Goal: Task Accomplishment & Management: Manage account settings

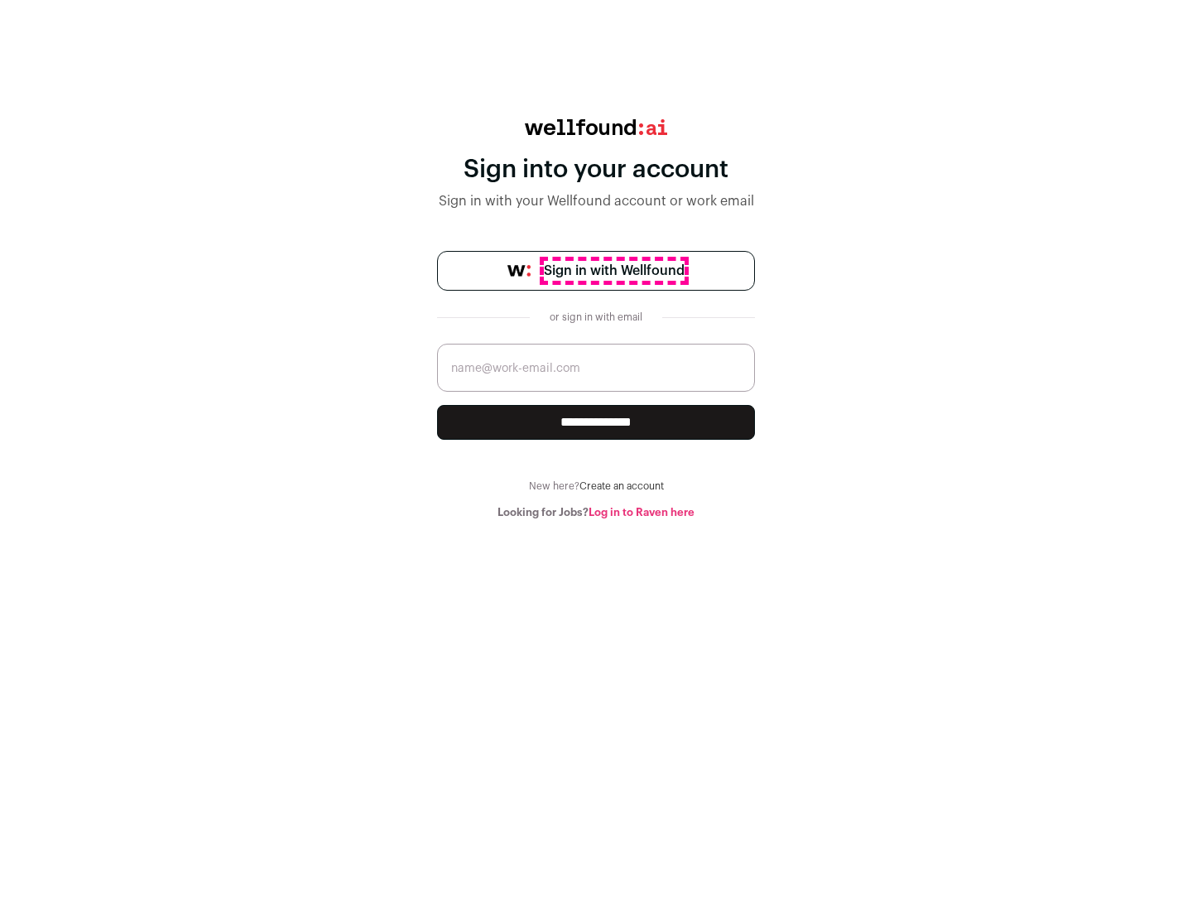
click at [614, 271] on span "Sign in with Wellfound" at bounding box center [614, 271] width 141 height 20
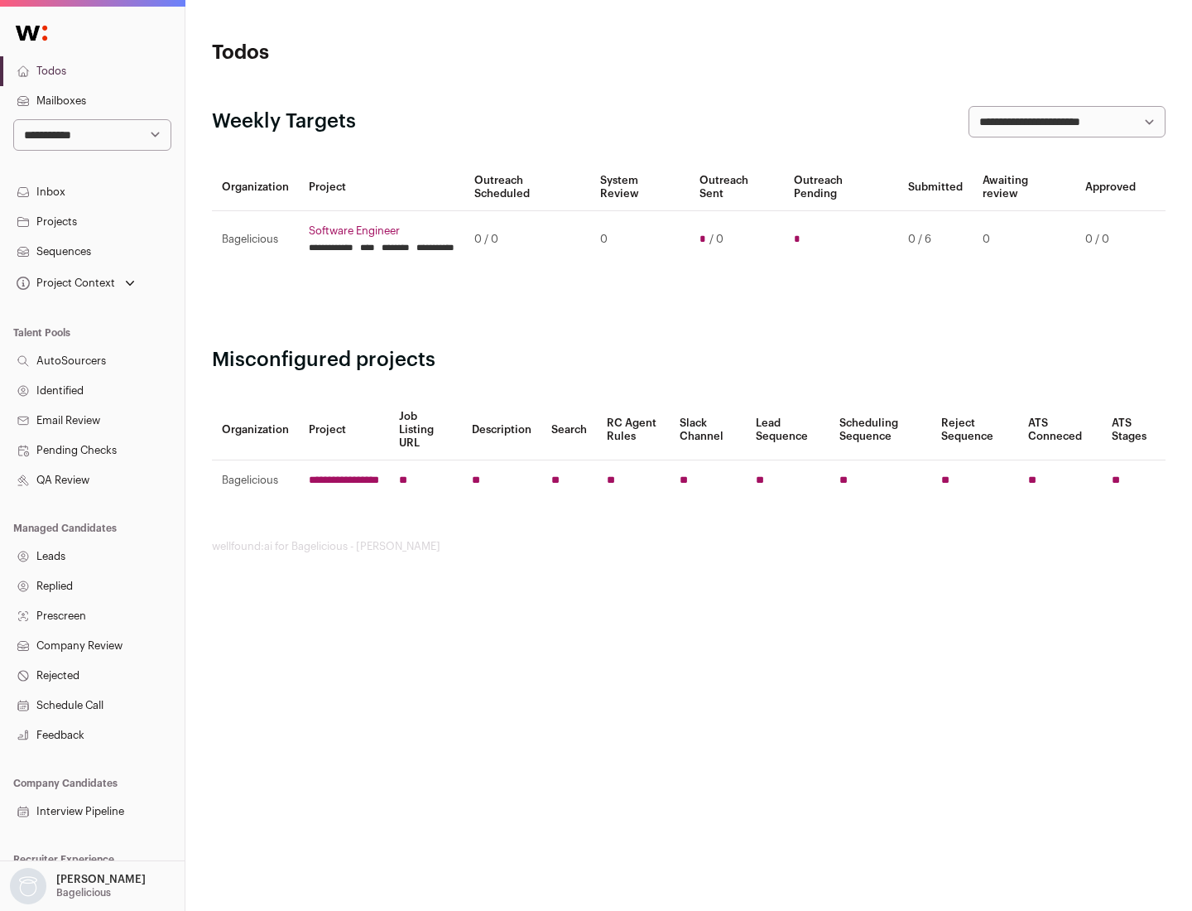
click at [92, 221] on link "Projects" at bounding box center [92, 222] width 185 height 30
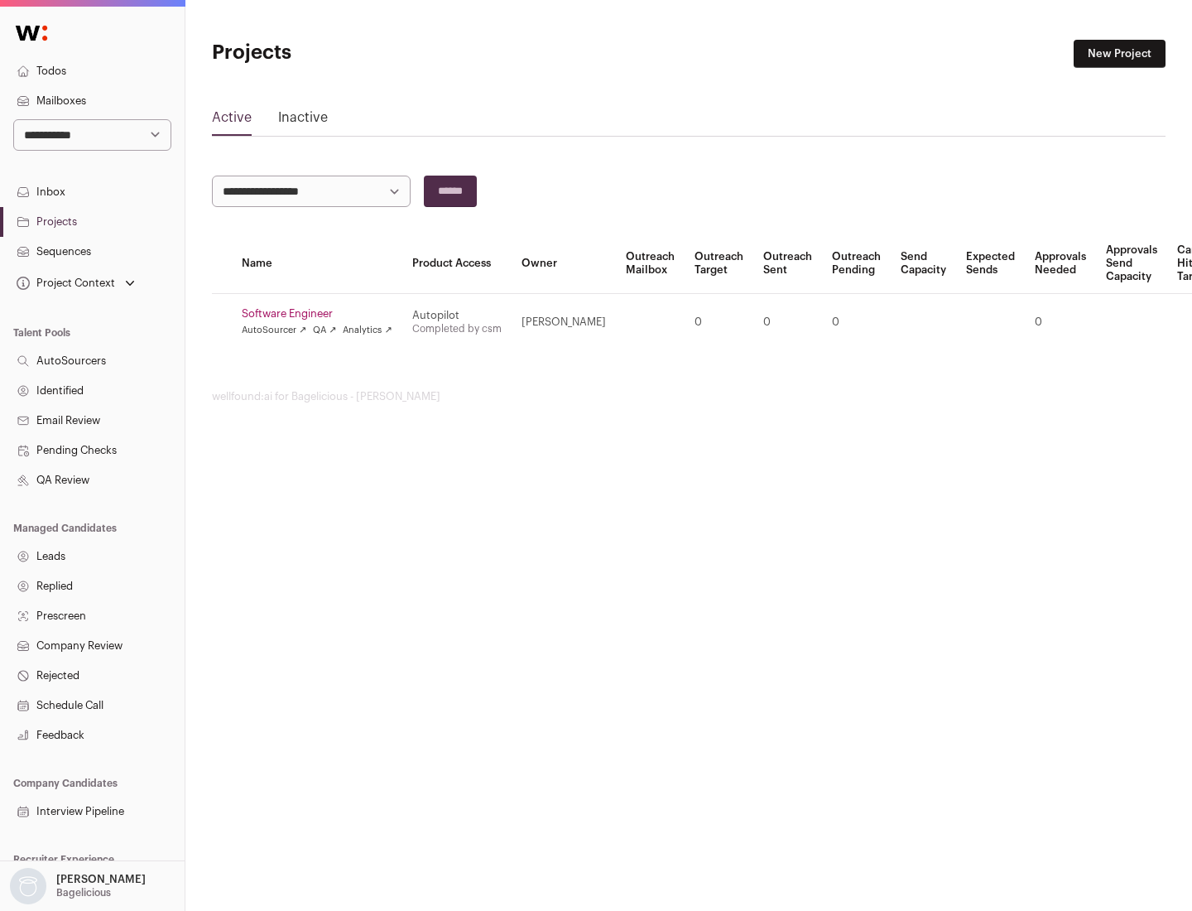
click at [322, 314] on link "Software Engineer" at bounding box center [317, 313] width 151 height 13
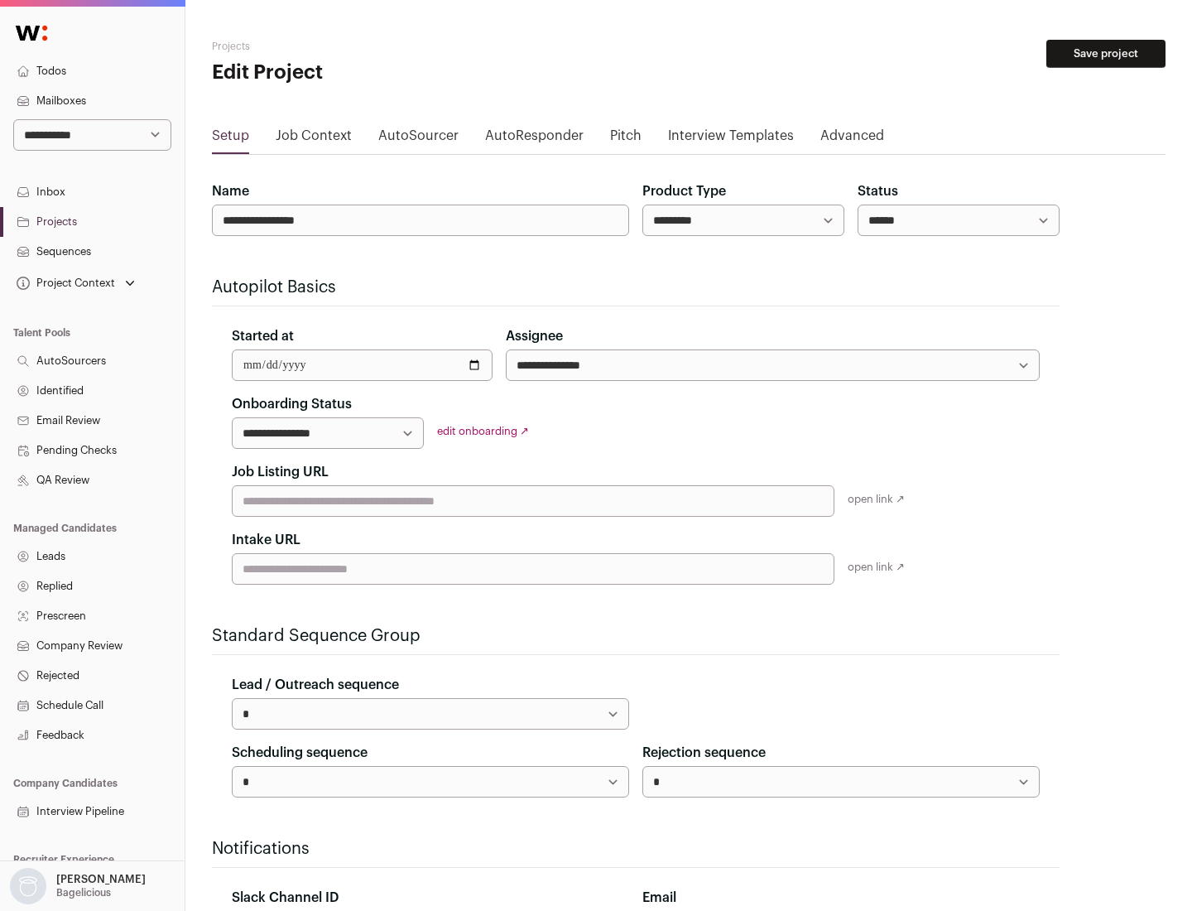
click at [1106, 54] on button "Save project" at bounding box center [1106, 54] width 119 height 28
